Goal: Task Accomplishment & Management: Manage account settings

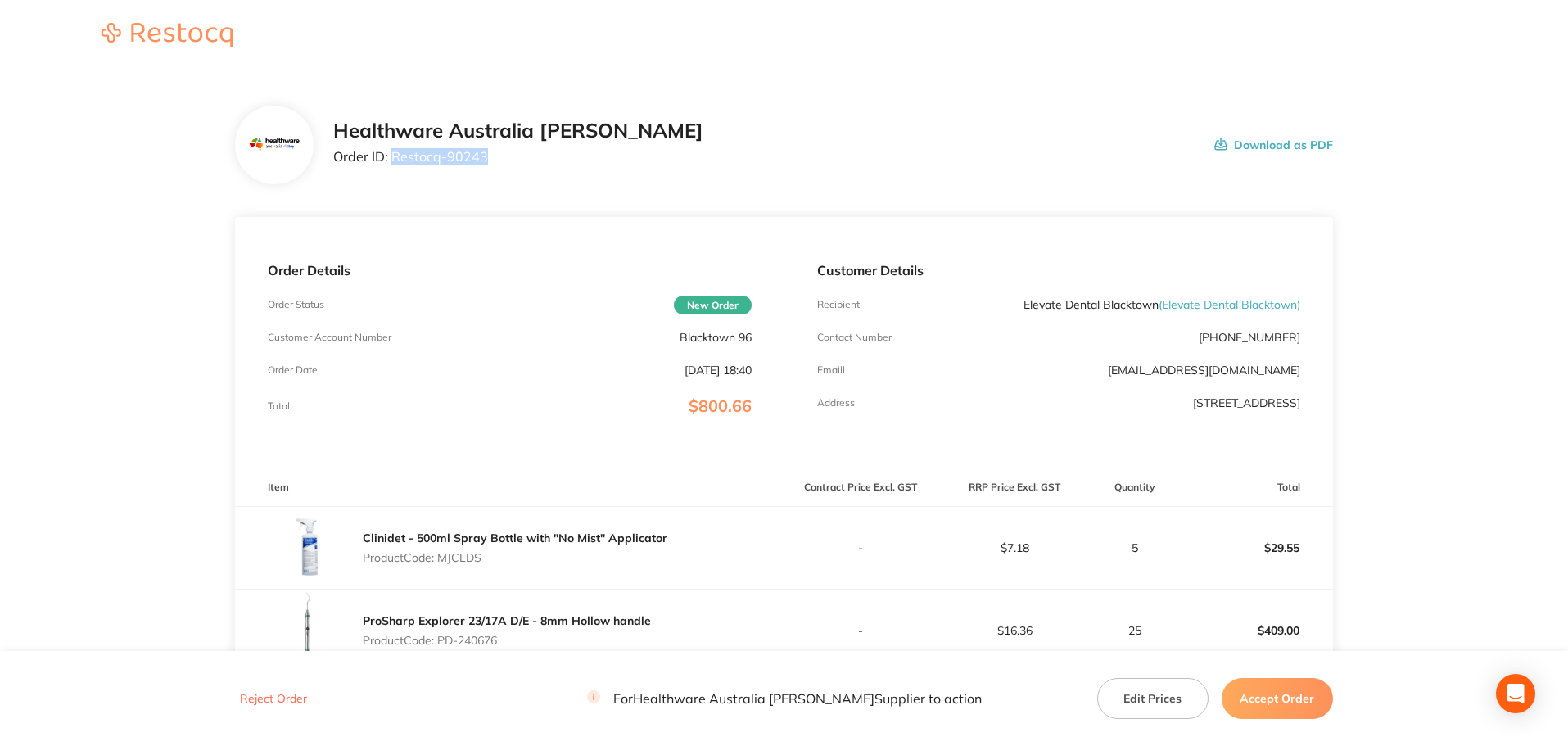
drag, startPoint x: 490, startPoint y: 154, endPoint x: 392, endPoint y: 170, distance: 99.3
click at [392, 170] on div "Healthware Australia [PERSON_NAME] Order ID: Restocq- 90243" at bounding box center [518, 145] width 370 height 51
copy p "Restocq- 90243"
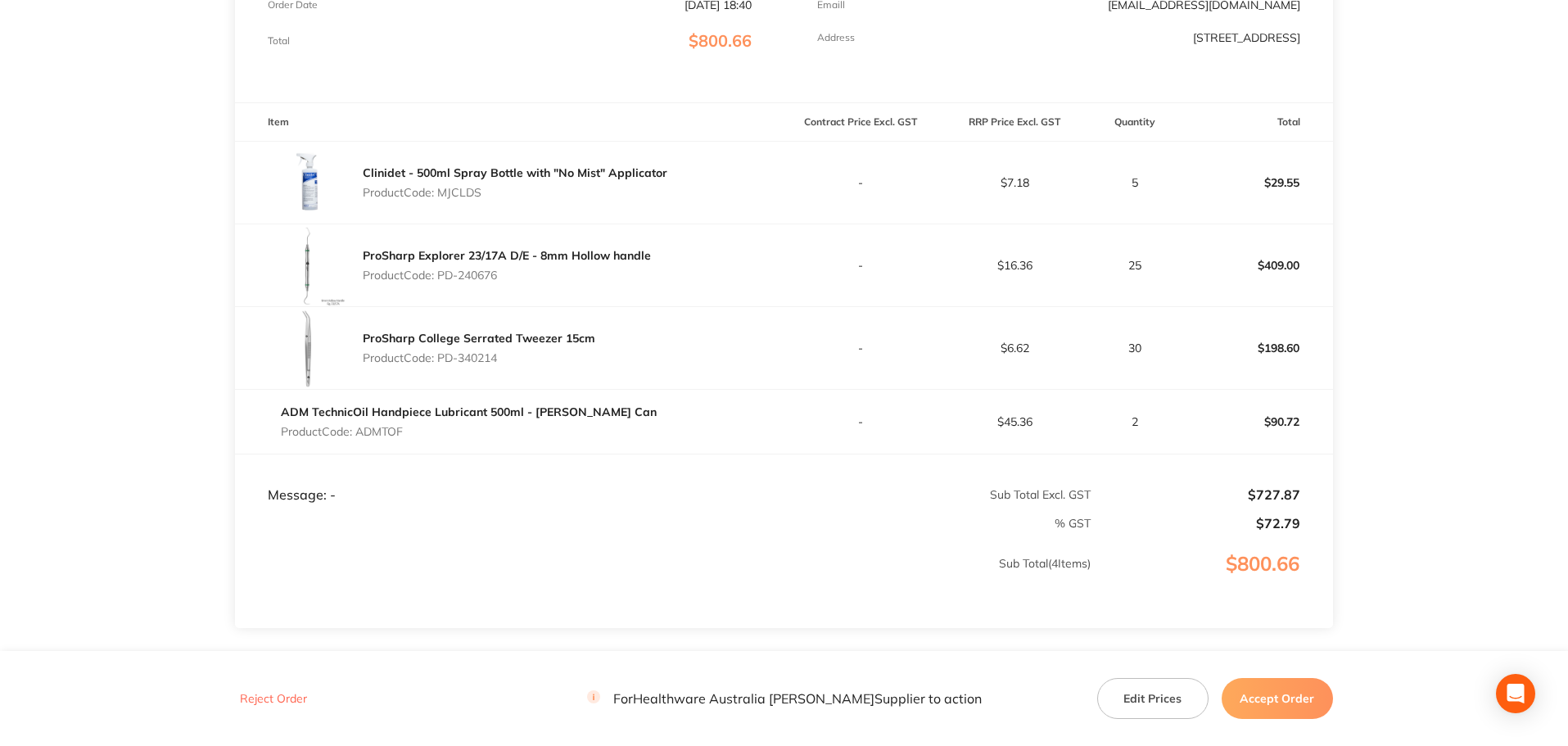
scroll to position [227, 0]
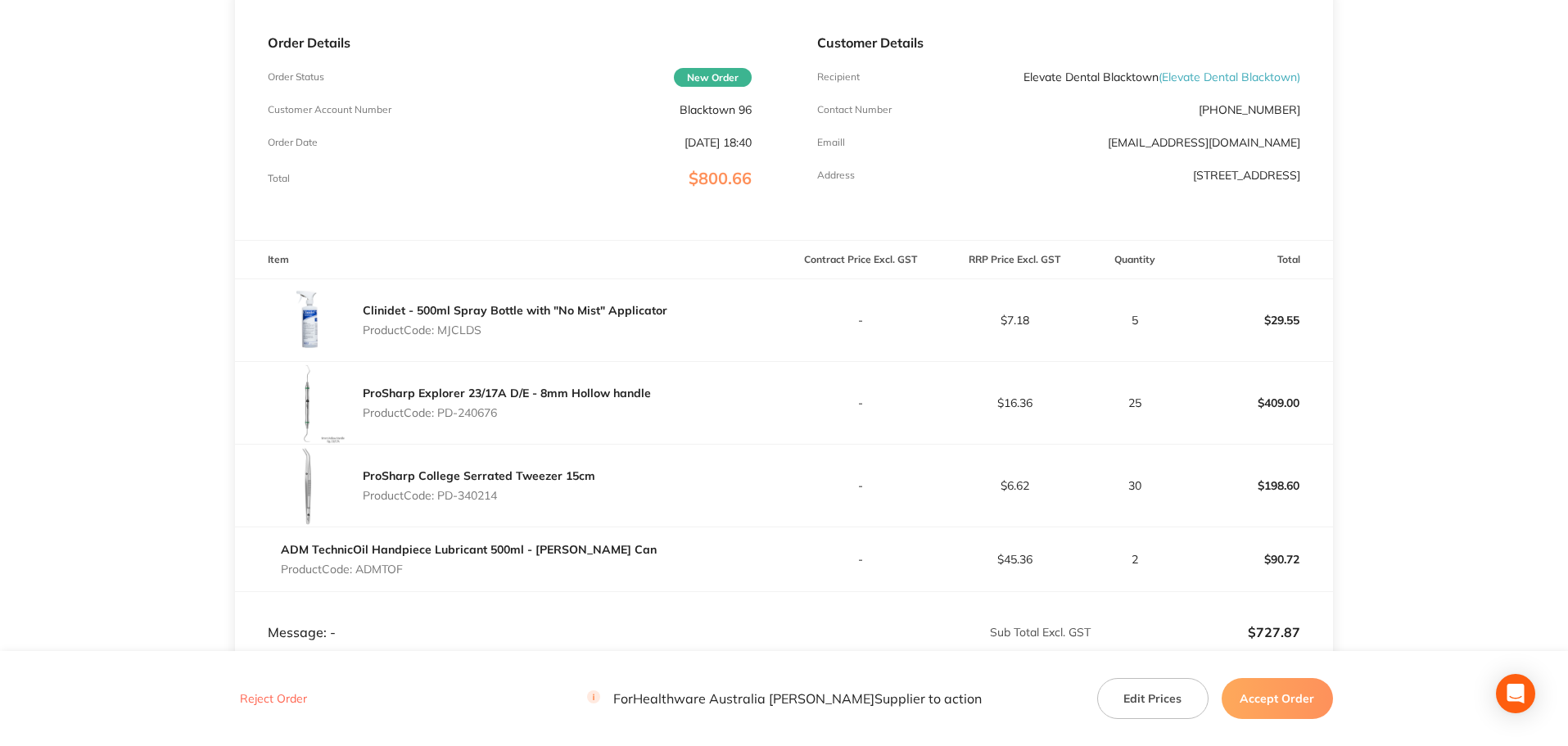
click at [473, 335] on p "Product Code: MJCLDS" at bounding box center [514, 330] width 304 height 13
copy p "MJCLDS"
drag, startPoint x: 506, startPoint y: 418, endPoint x: 442, endPoint y: 419, distance: 64.0
click at [442, 419] on p "Product Code: PD-240676" at bounding box center [506, 412] width 288 height 13
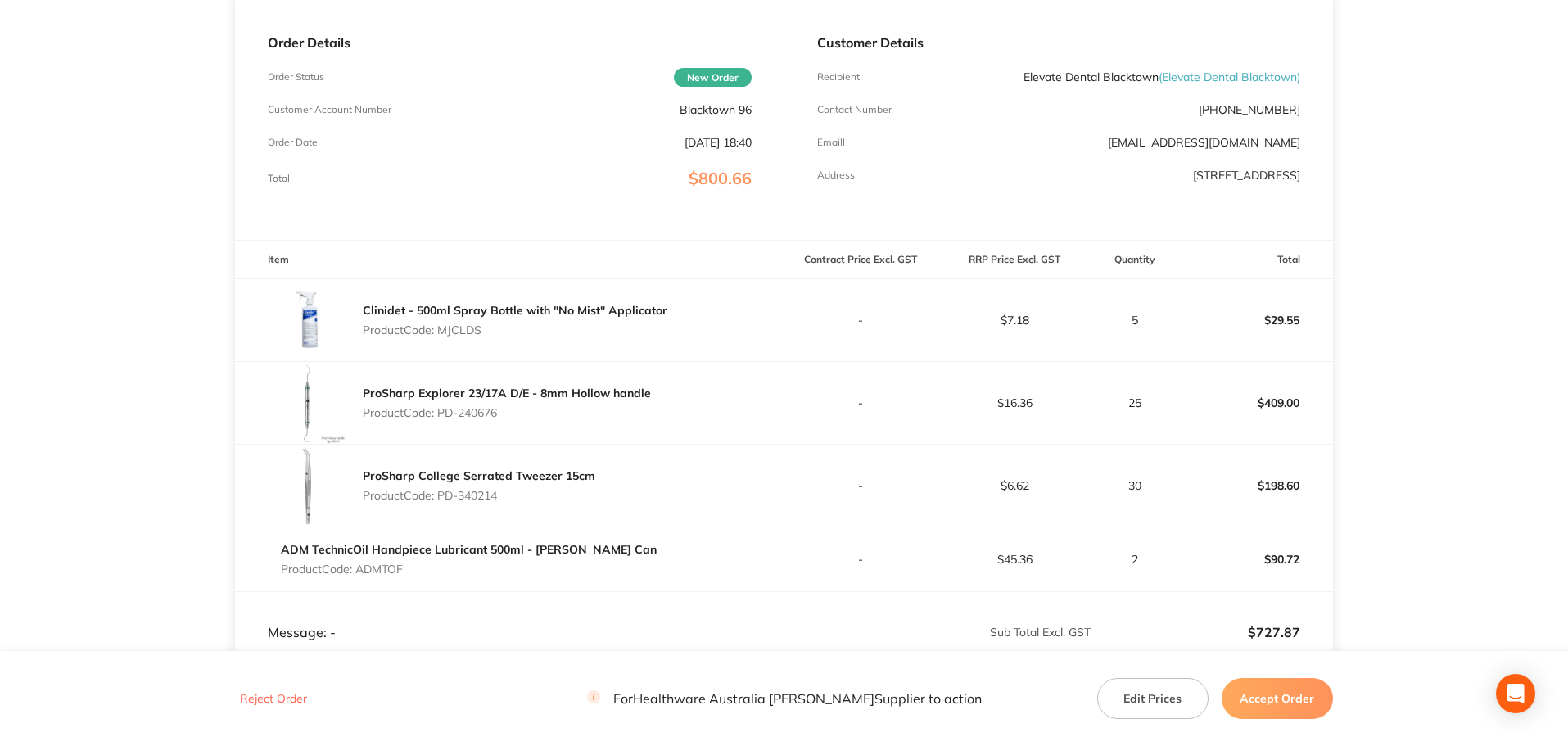
copy p "PD-240676"
drag, startPoint x: 508, startPoint y: 495, endPoint x: 441, endPoint y: 506, distance: 67.9
click at [441, 506] on div "ProSharp College Serrated Tweezer 15cm Product Code: PD-340214" at bounding box center [479, 485] width 232 height 46
copy p "PD-340214"
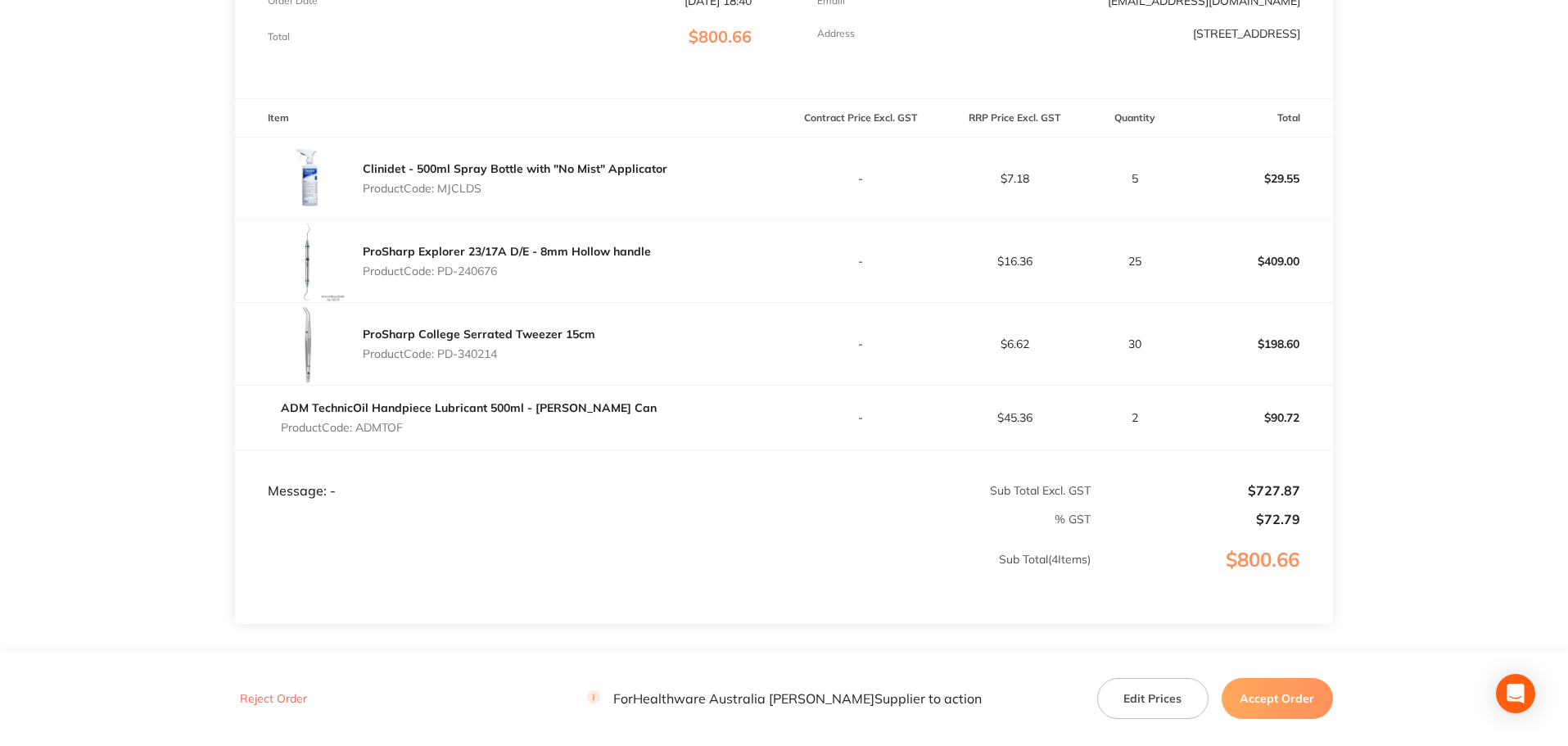
scroll to position [391, 0]
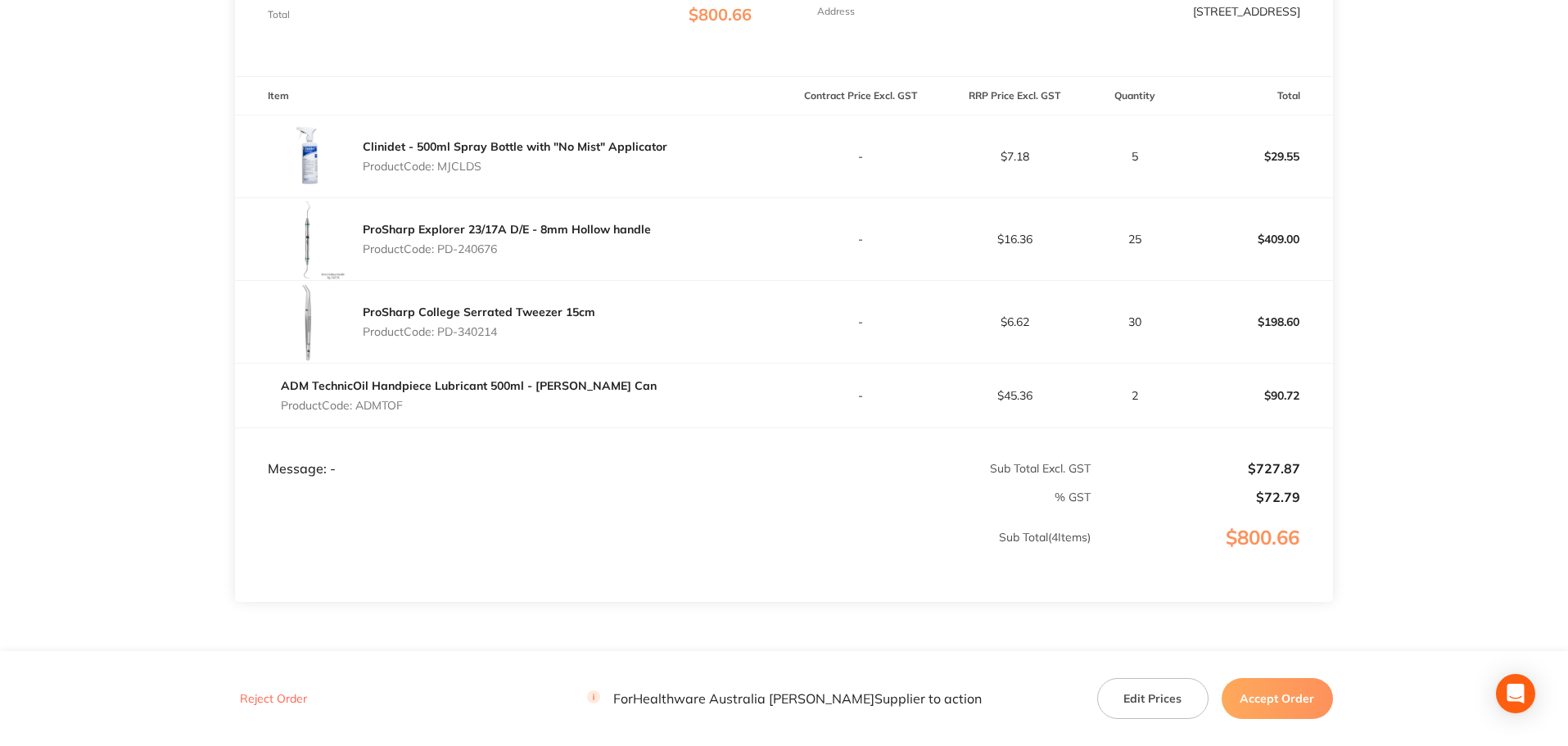
drag, startPoint x: 377, startPoint y: 410, endPoint x: 360, endPoint y: 416, distance: 18.0
click at [360, 416] on div "ADM TechnicOil Handpiece Lubricant 500ml - [PERSON_NAME] Can Product Code: ADMT…" at bounding box center [468, 396] width 376 height 46
copy p "ADMTOF"
click at [1300, 706] on button "Accept Order" at bounding box center [1277, 698] width 111 height 41
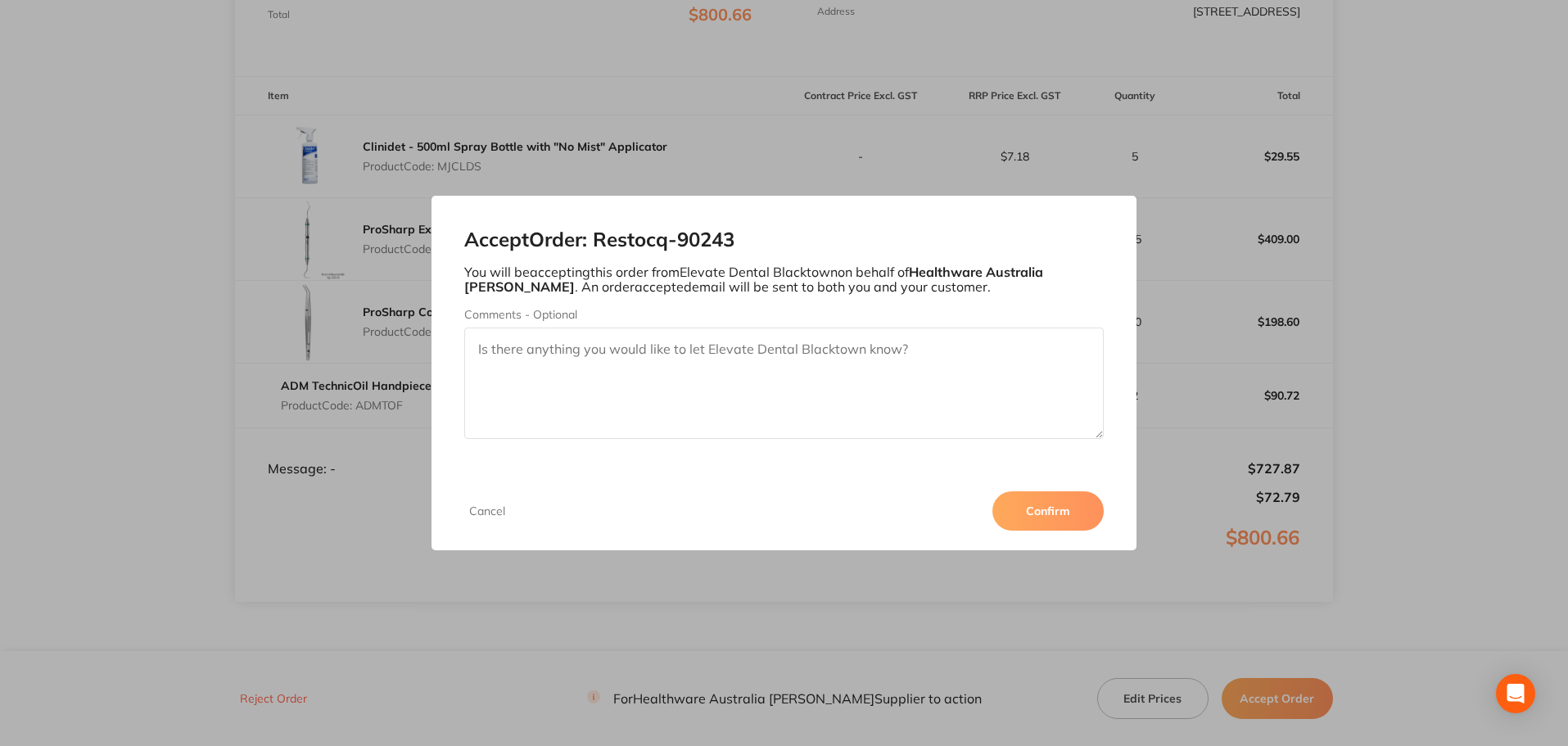
click at [379, 576] on div "Accept Order: Restocq- 90243 You will be accepting this order from Elevate Dent…" at bounding box center [784, 373] width 1568 height 746
click at [467, 511] on button "Cancel" at bounding box center [487, 511] width 46 height 15
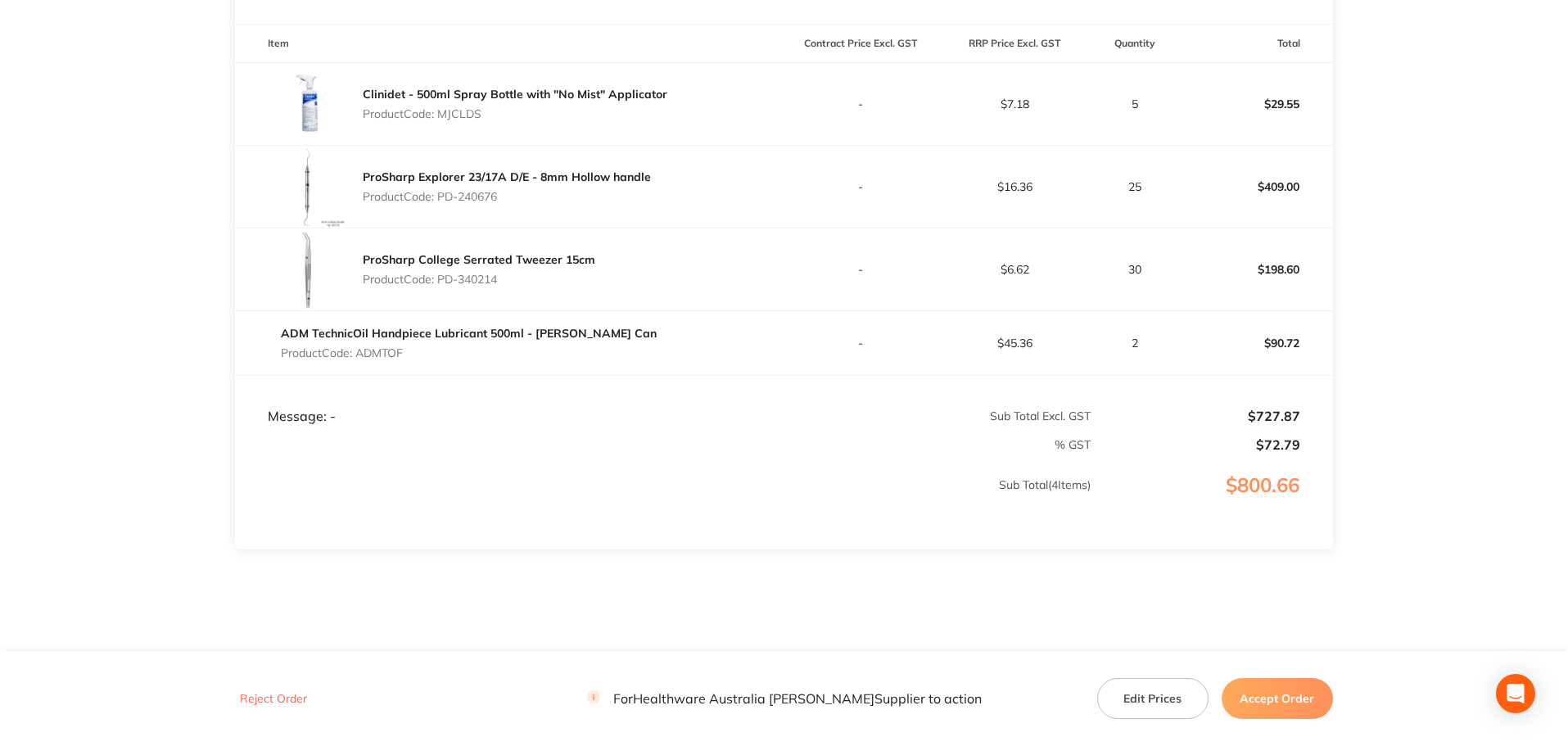
scroll to position [474, 0]
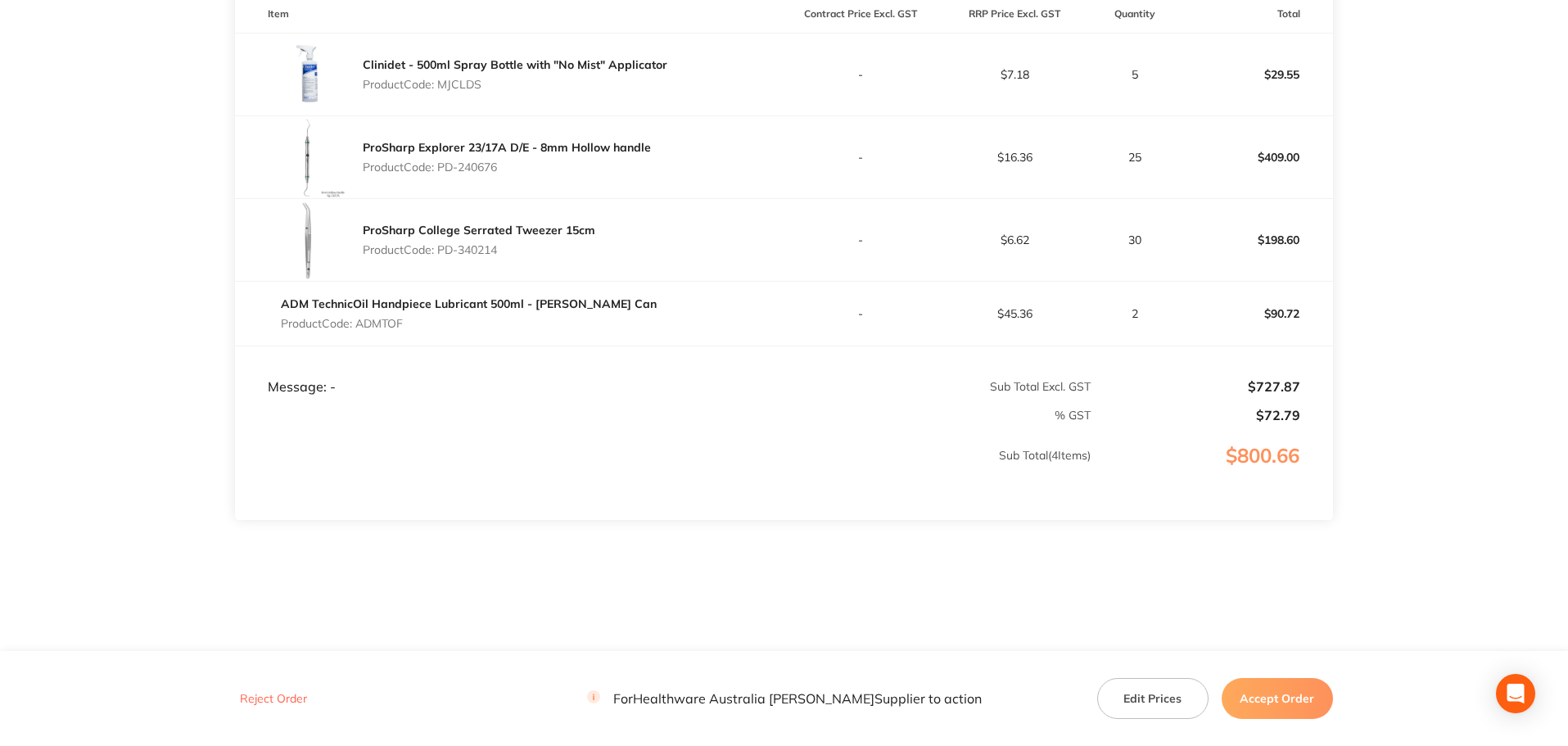
click at [1273, 696] on button "Accept Order" at bounding box center [1277, 698] width 111 height 41
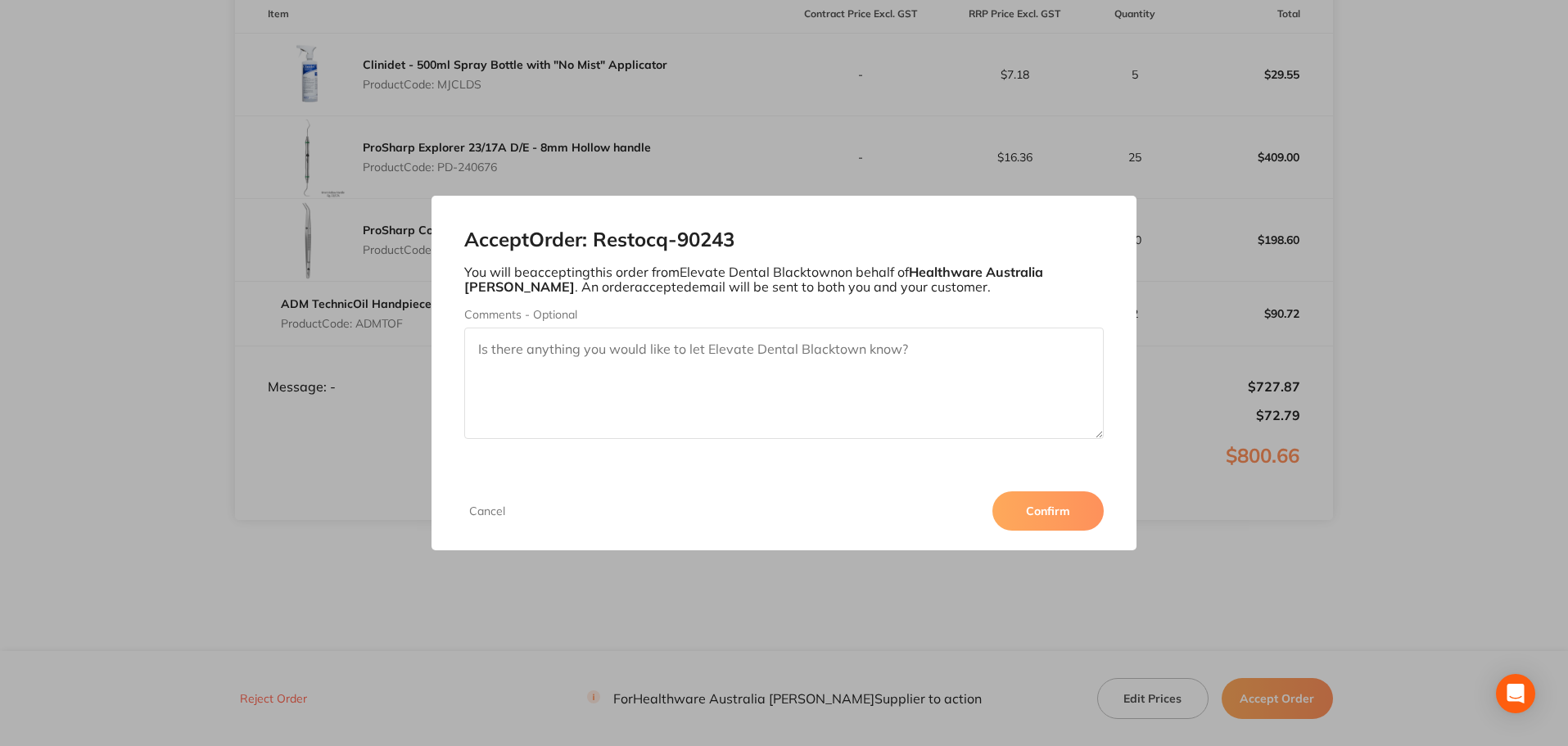
click at [1073, 514] on button "Confirm" at bounding box center [1048, 510] width 111 height 39
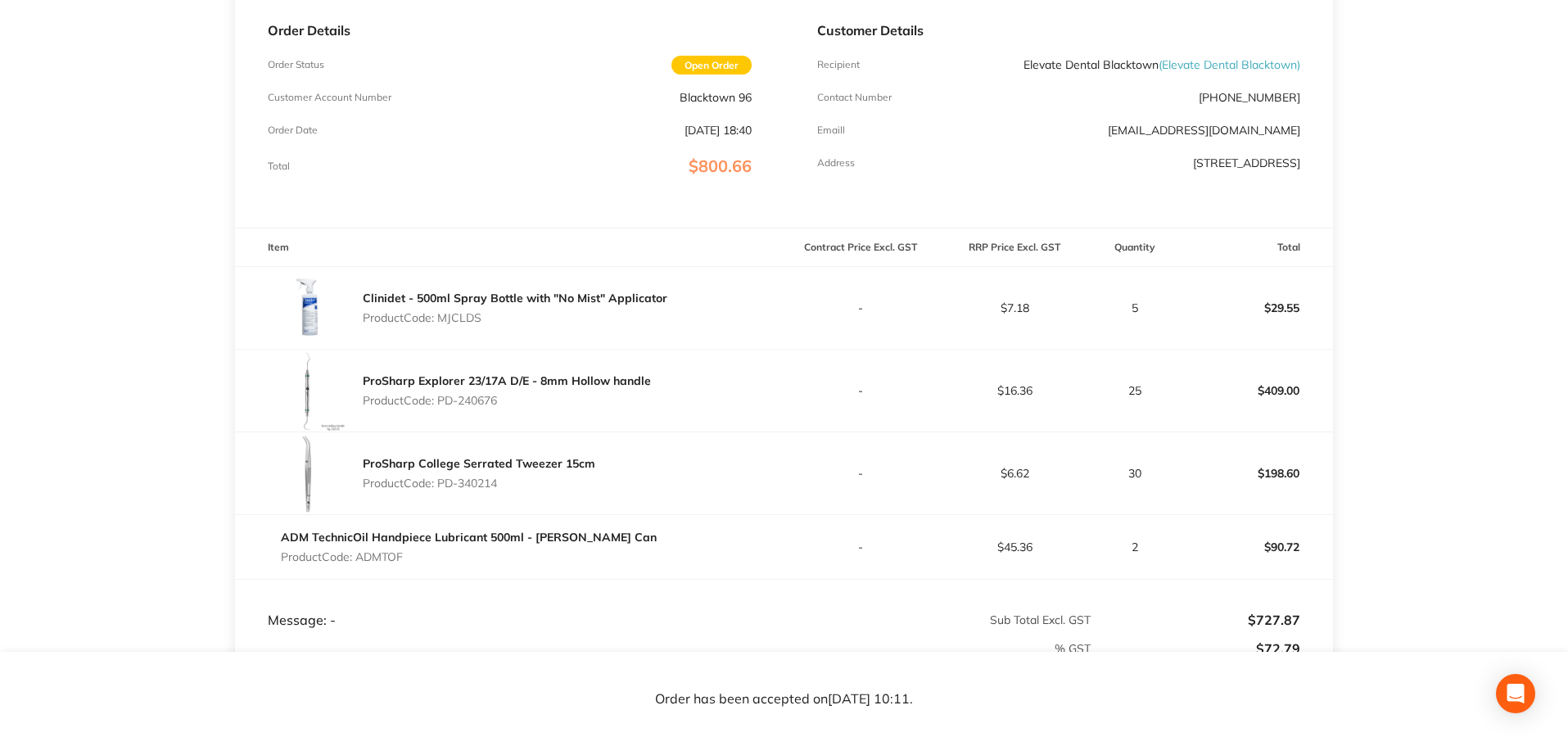
scroll to position [245, 0]
